Goal: Task Accomplishment & Management: Complete application form

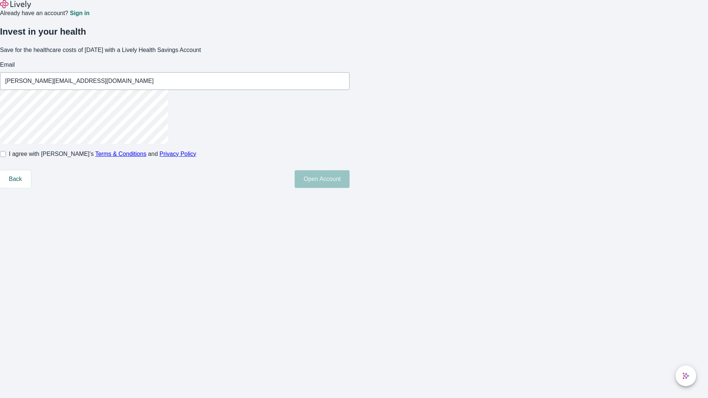
click at [6, 157] on input "I agree with Lively’s Terms & Conditions and Privacy Policy" at bounding box center [3, 154] width 6 height 6
checkbox input "true"
click at [349, 188] on button "Open Account" at bounding box center [321, 179] width 55 height 18
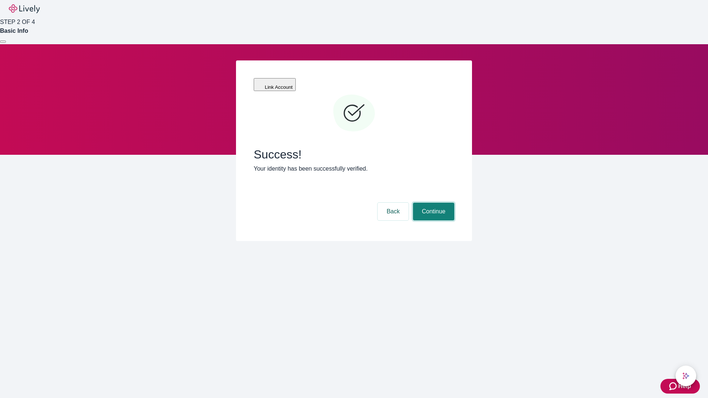
click at [432, 203] on button "Continue" at bounding box center [433, 212] width 41 height 18
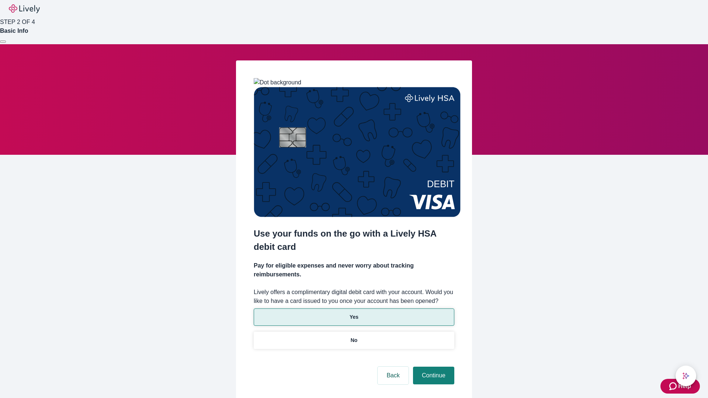
click at [353, 313] on p "Yes" at bounding box center [353, 317] width 9 height 8
click at [432, 367] on button "Continue" at bounding box center [433, 376] width 41 height 18
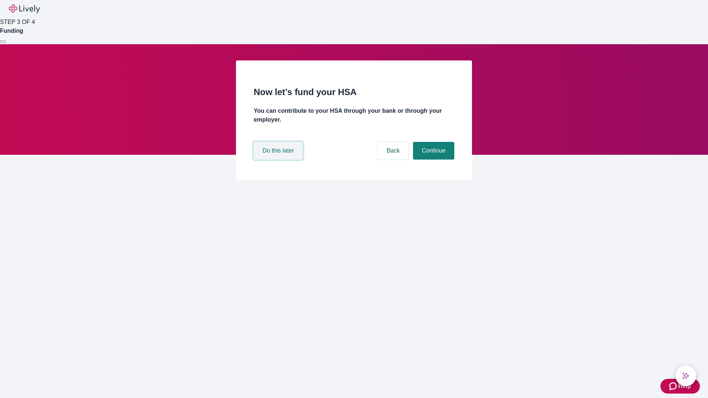
click at [279, 160] on button "Do this later" at bounding box center [278, 151] width 49 height 18
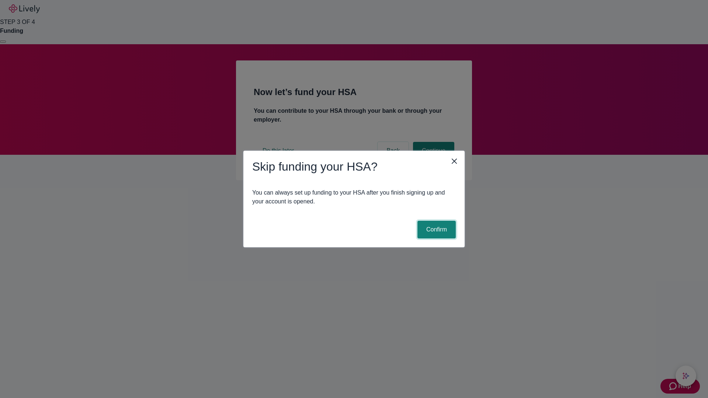
click at [435, 230] on button "Confirm" at bounding box center [436, 230] width 38 height 18
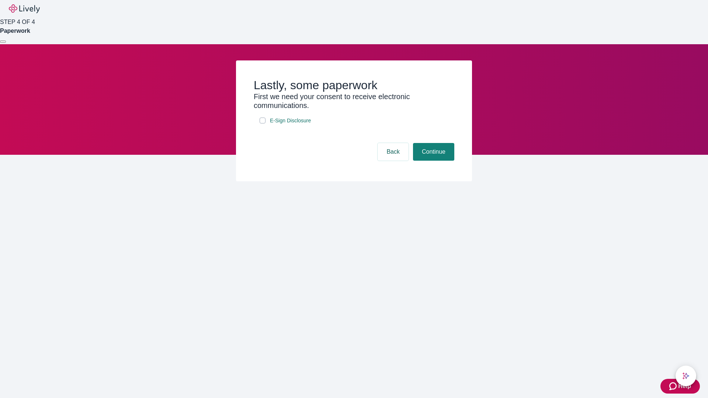
click at [262, 123] on input "E-Sign Disclosure" at bounding box center [262, 121] width 6 height 6
checkbox input "true"
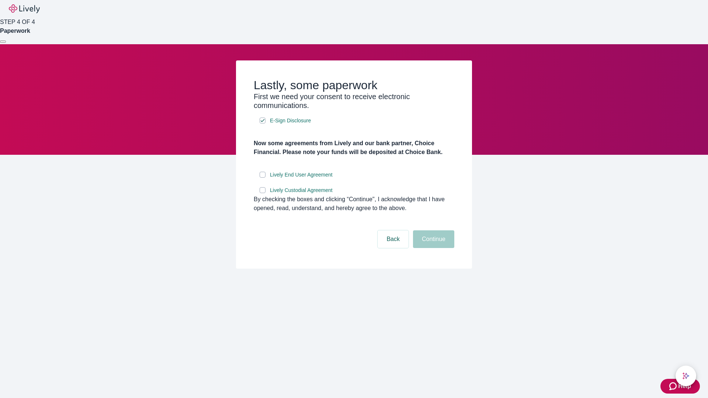
click at [262, 178] on input "Lively End User Agreement" at bounding box center [262, 175] width 6 height 6
checkbox input "true"
click at [262, 193] on input "Lively Custodial Agreement" at bounding box center [262, 190] width 6 height 6
checkbox input "true"
click at [432, 248] on button "Continue" at bounding box center [433, 239] width 41 height 18
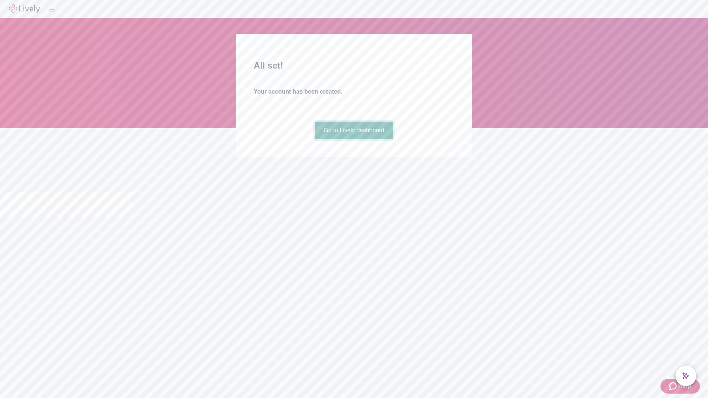
click at [353, 139] on link "Go to Lively dashboard" at bounding box center [354, 131] width 79 height 18
